Goal: Transaction & Acquisition: Purchase product/service

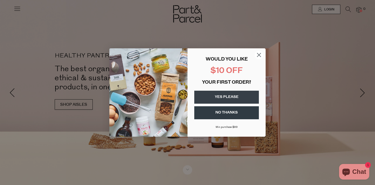
click at [256, 54] on circle "Close dialog" at bounding box center [258, 55] width 9 height 9
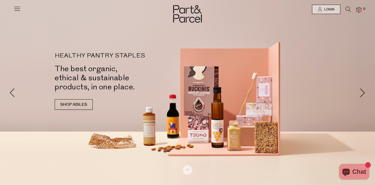
click at [350, 10] on icon at bounding box center [347, 10] width 5 height 6
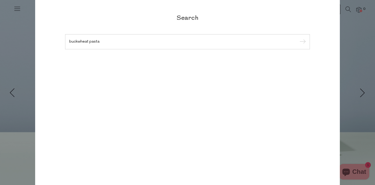
type input "buckwheat pasta"
click at [298, 38] on input "submit" at bounding box center [302, 42] width 8 height 8
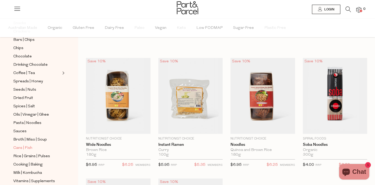
scroll to position [106, 0]
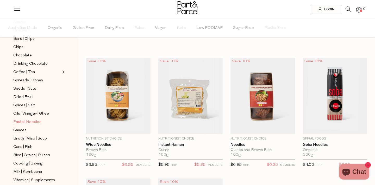
click at [18, 119] on span "Pasta | Noodles" at bounding box center [27, 122] width 28 height 6
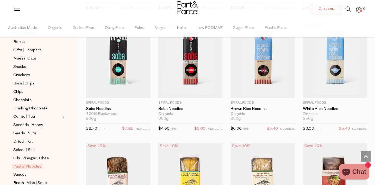
scroll to position [134, 0]
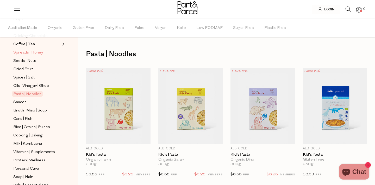
click at [31, 52] on span "Spreads | Honey" at bounding box center [28, 53] width 30 height 6
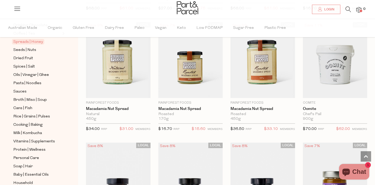
scroll to position [647, 0]
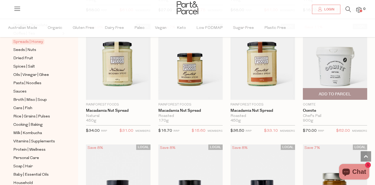
click at [337, 63] on img at bounding box center [335, 62] width 65 height 76
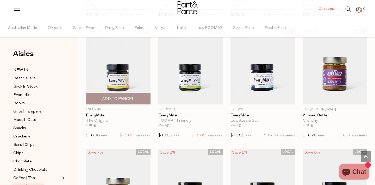
scroll to position [763, 0]
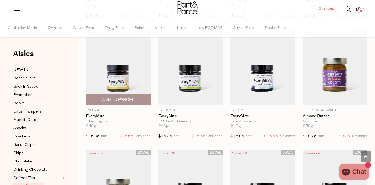
click at [115, 83] on img at bounding box center [118, 67] width 65 height 76
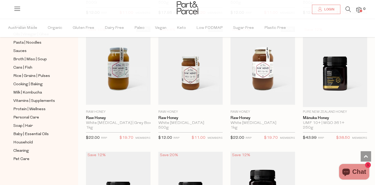
scroll to position [1228, 0]
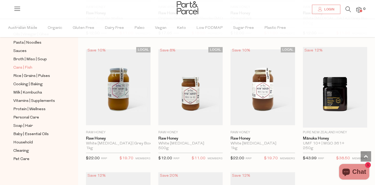
click at [24, 67] on span "Cans | Fish" at bounding box center [22, 68] width 19 height 6
